Goal: Transaction & Acquisition: Purchase product/service

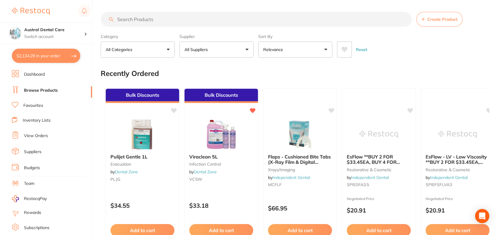
click at [59, 51] on button "$2,134.29 in your order" at bounding box center [46, 56] width 68 height 14
checkbox input "true"
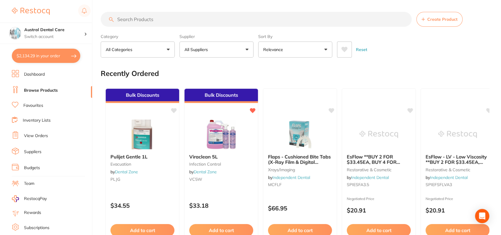
checkbox input "true"
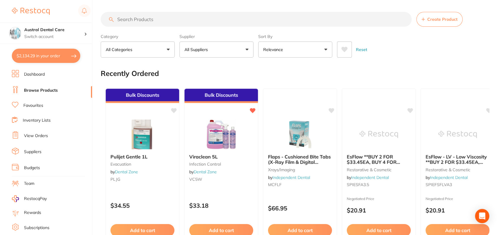
checkbox input "true"
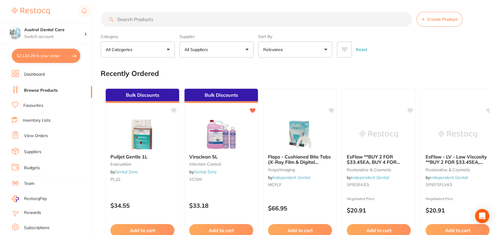
checkbox input "true"
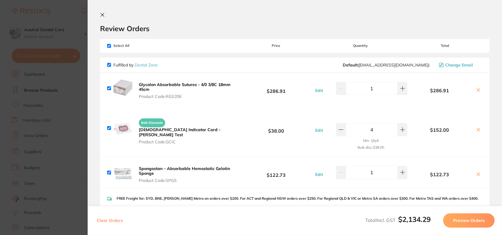
click at [198, 86] on b "Glycolon Absorbable Sutures - 4/0 3/8C 18mm 45cm" at bounding box center [185, 87] width 92 height 10
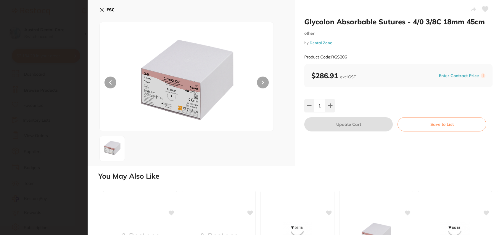
click at [176, 88] on img at bounding box center [186, 84] width 104 height 94
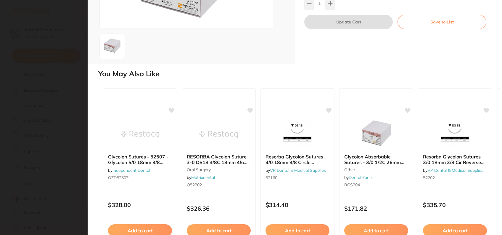
scroll to position [2, 0]
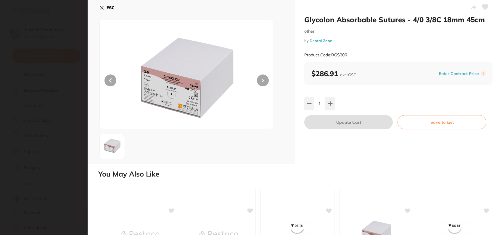
click at [204, 114] on img at bounding box center [186, 82] width 104 height 94
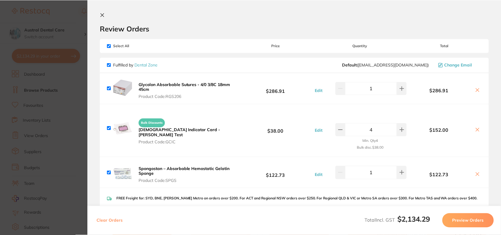
scroll to position [41, 0]
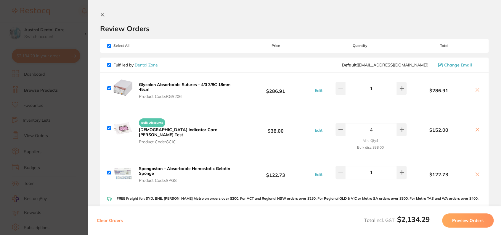
click at [69, 50] on section "Update RRP Set your pre negotiated price for this item. Item Agreed RRP (excl. …" at bounding box center [250, 117] width 501 height 235
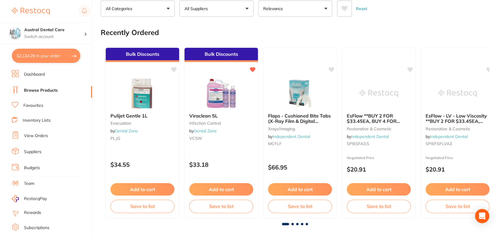
click at [36, 54] on button "$2,134.29 in your order" at bounding box center [46, 56] width 68 height 14
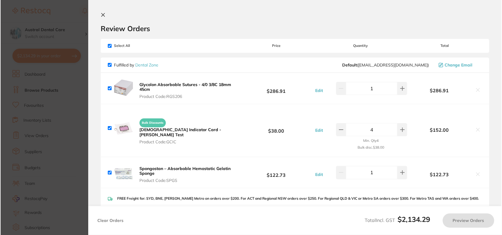
scroll to position [0, 0]
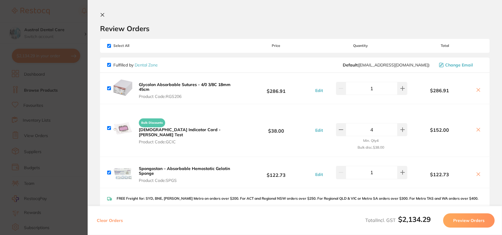
click at [477, 91] on icon at bounding box center [478, 89] width 3 height 3
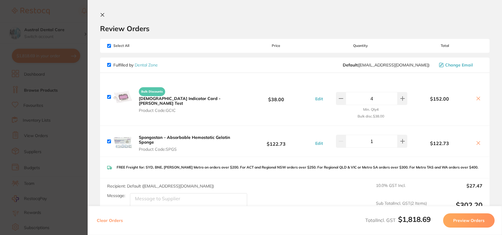
click at [476, 142] on icon at bounding box center [478, 142] width 5 height 5
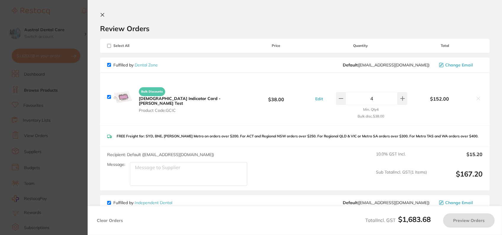
checkbox input "true"
click at [76, 21] on section "Update RRP Set your pre negotiated price for this item. Item Agreed RRP (excl. …" at bounding box center [251, 117] width 502 height 235
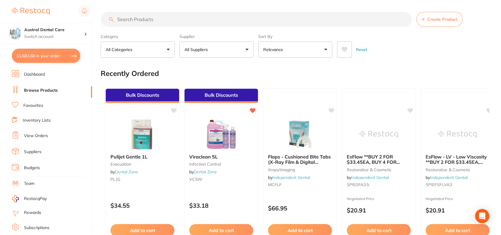
click at [159, 17] on input "search" at bounding box center [256, 19] width 311 height 15
type input "spongostan"
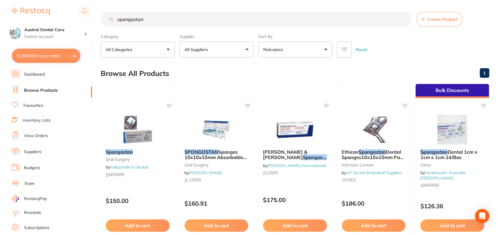
click at [280, 47] on p "Relevance" at bounding box center [274, 50] width 22 height 6
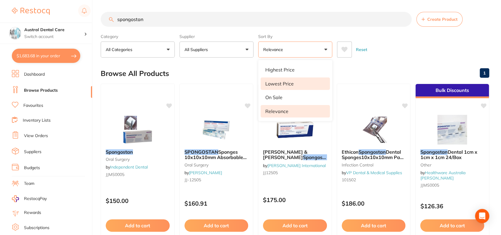
click at [278, 79] on li "Lowest Price" at bounding box center [295, 83] width 69 height 12
